Goal: Find specific page/section: Find specific page/section

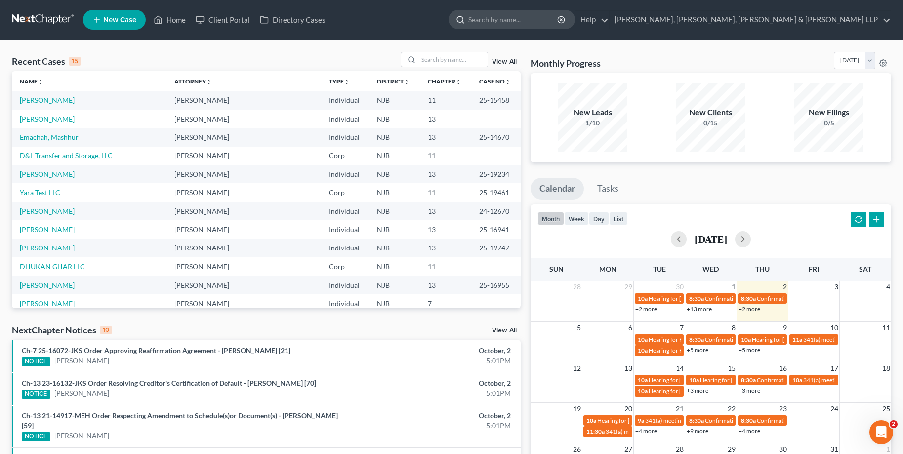
click at [558, 21] on input "search" at bounding box center [513, 19] width 90 height 18
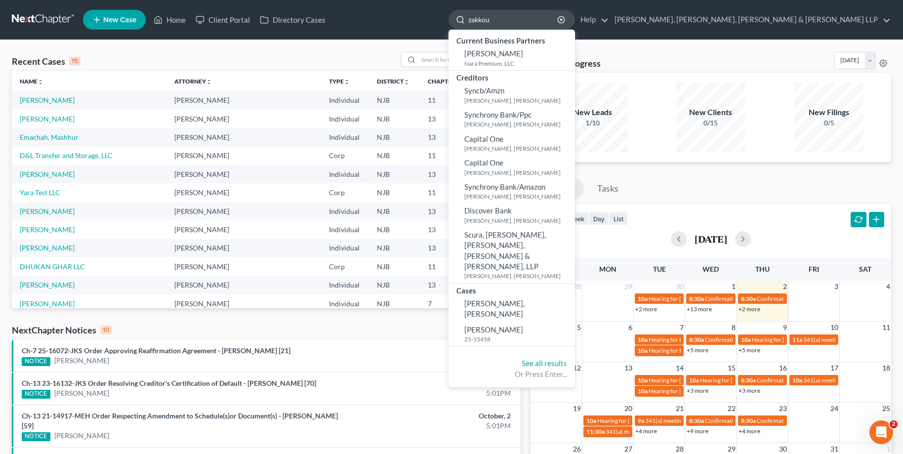
type input "[PERSON_NAME]"
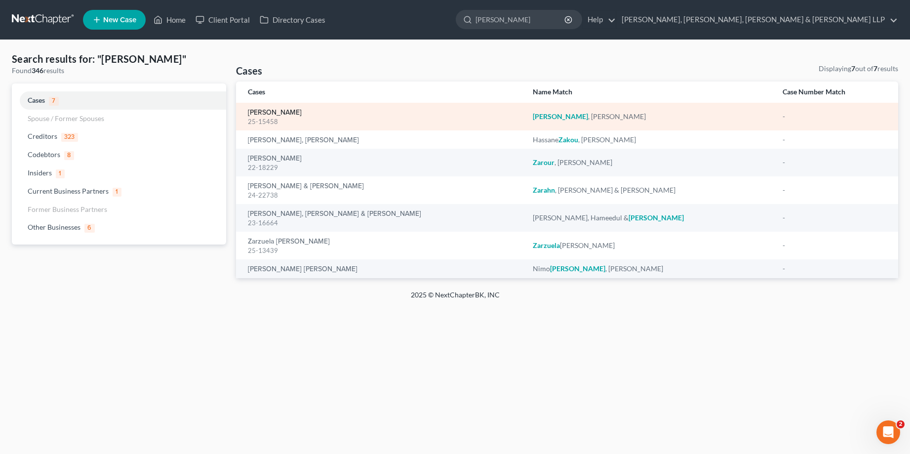
click at [265, 113] on link "[PERSON_NAME]" at bounding box center [275, 112] width 54 height 7
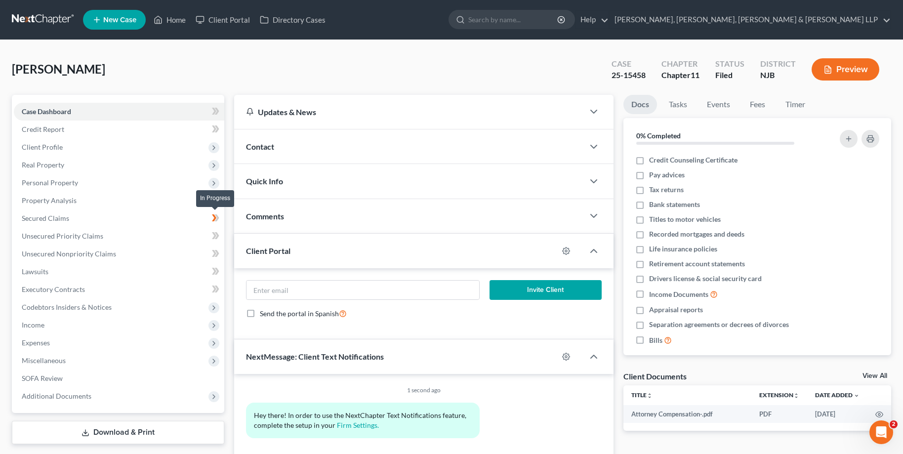
click at [215, 217] on icon at bounding box center [214, 217] width 4 height 7
click at [61, 217] on span "Secured Claims" at bounding box center [45, 218] width 47 height 8
